Goal: Understand process/instructions

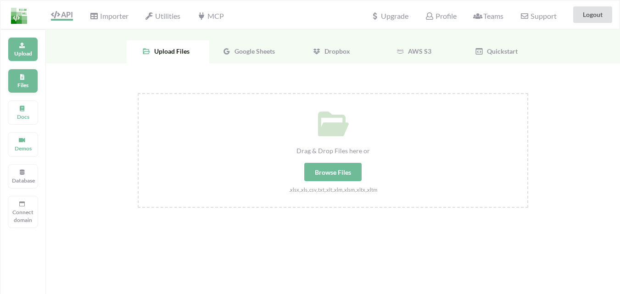
click at [23, 81] on div "Files" at bounding box center [23, 81] width 30 height 24
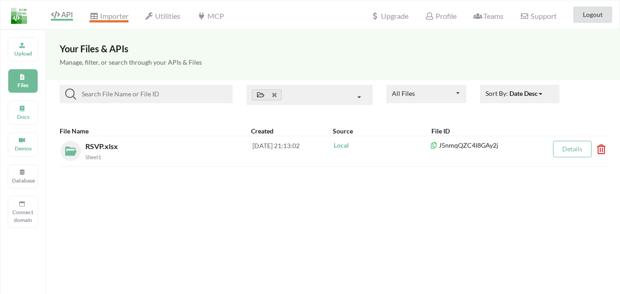
click at [115, 17] on span "Importer" at bounding box center [109, 16] width 39 height 11
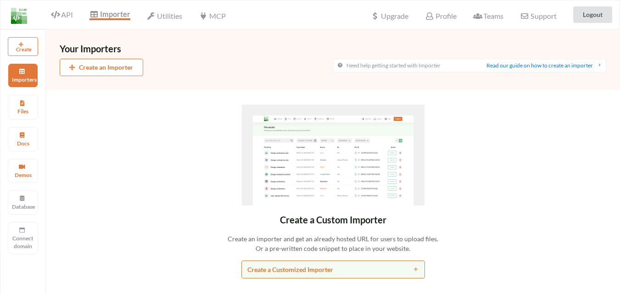
click at [85, 18] on div "Importer" at bounding box center [110, 14] width 52 height 23
click at [67, 11] on span "API" at bounding box center [62, 15] width 22 height 11
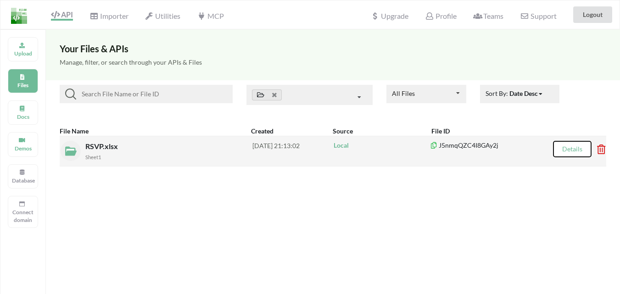
click at [579, 154] on button "Details" at bounding box center [572, 149] width 39 height 17
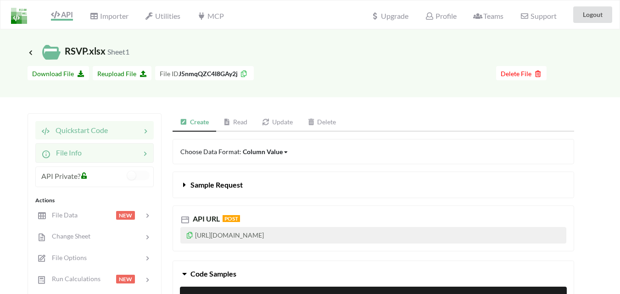
click at [85, 153] on div at bounding box center [111, 152] width 59 height 11
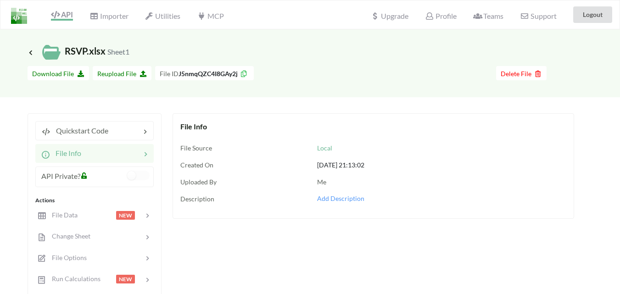
scroll to position [46, 0]
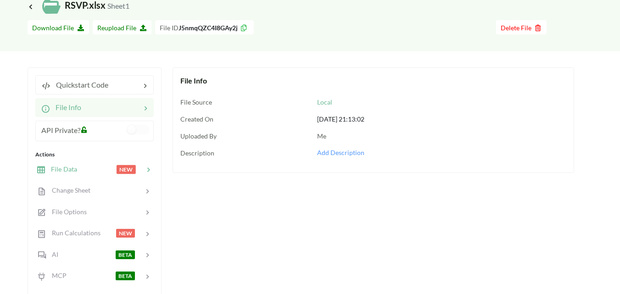
click at [88, 160] on div "File Data NEW" at bounding box center [94, 169] width 121 height 22
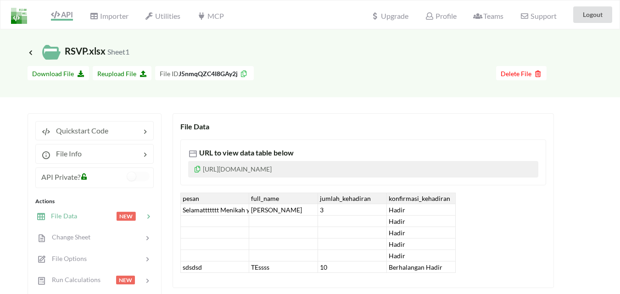
scroll to position [138, 0]
